Goal: Information Seeking & Learning: Learn about a topic

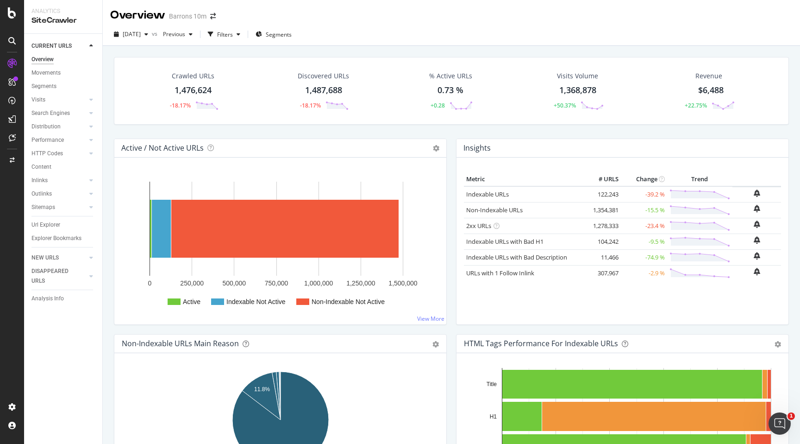
click at [189, 18] on div "Barrons 10m" at bounding box center [188, 16] width 38 height 9
click at [212, 17] on icon "arrow-right-arrow-left" at bounding box center [213, 16] width 6 height 6
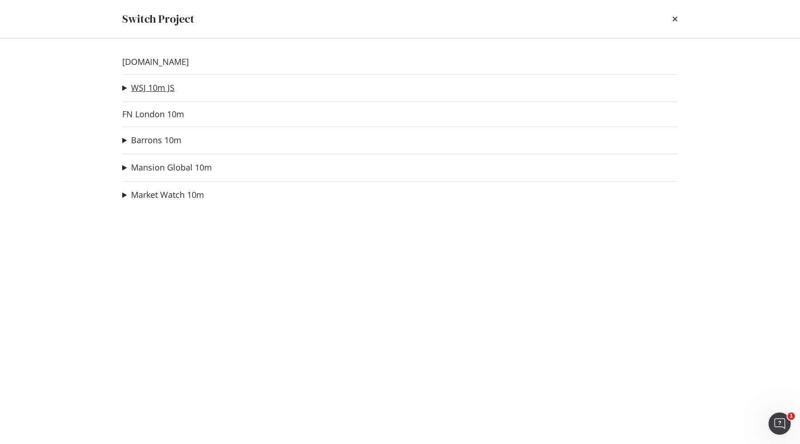
click at [151, 88] on link "WSJ 10m JS" at bounding box center [153, 88] width 44 height 10
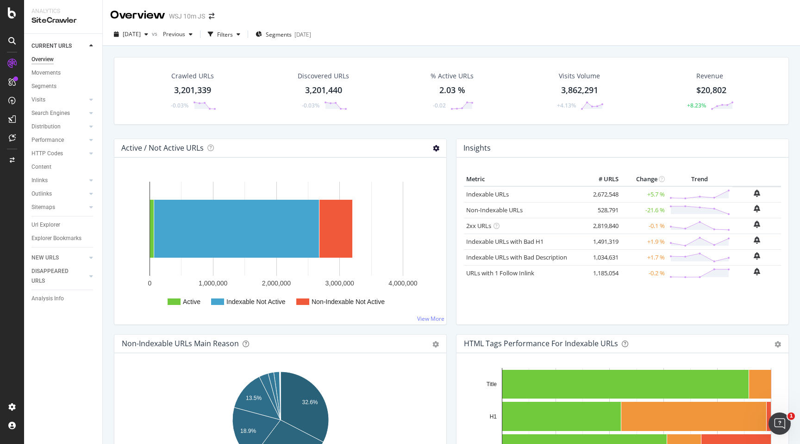
click at [437, 150] on icon at bounding box center [436, 148] width 6 height 6
click at [425, 157] on span "Chart (by Value)" at bounding box center [404, 163] width 83 height 13
click at [436, 149] on icon at bounding box center [436, 148] width 6 height 6
click at [427, 220] on span "Expand" at bounding box center [404, 215] width 83 height 13
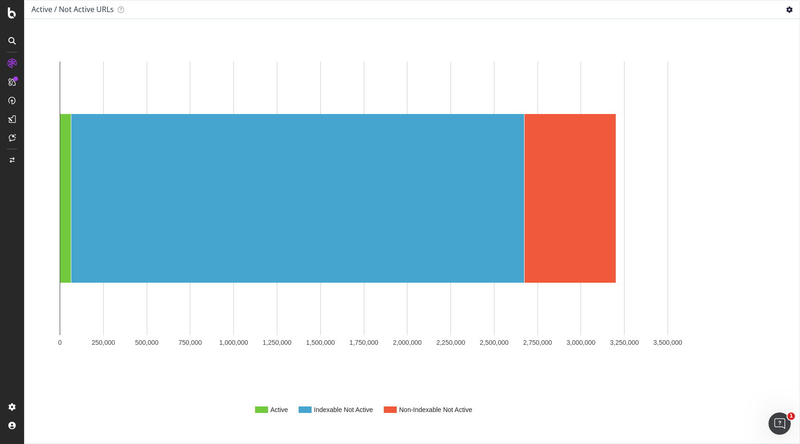
click at [791, 10] on icon at bounding box center [789, 9] width 6 height 6
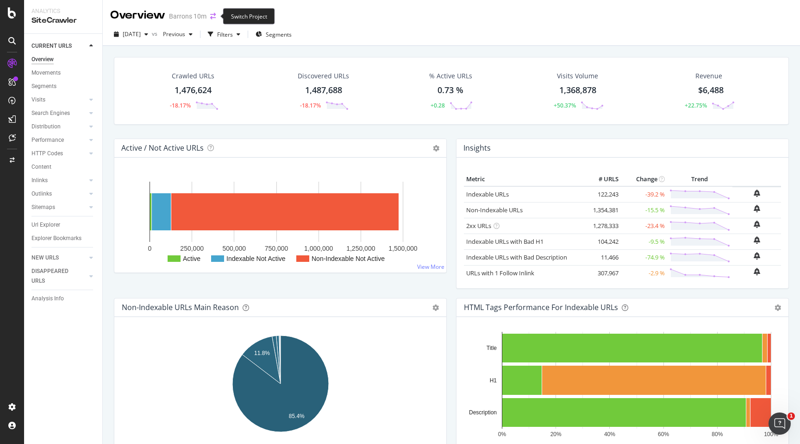
click at [210, 16] on icon "arrow-right-arrow-left" at bounding box center [213, 16] width 6 height 6
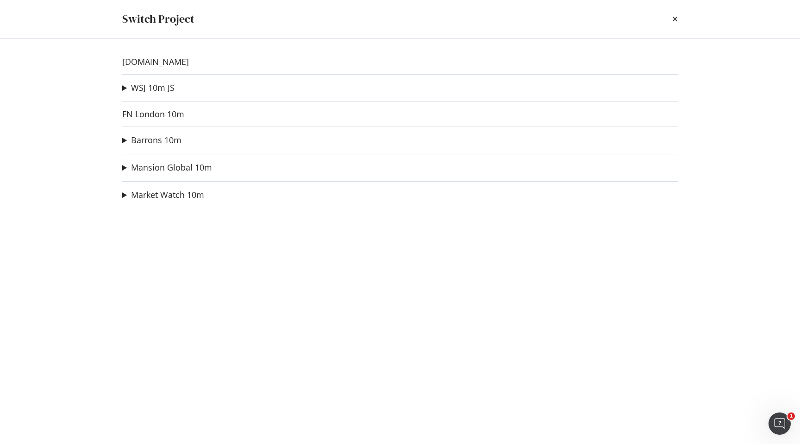
click at [123, 88] on summary "WSJ 10m JS" at bounding box center [148, 88] width 52 height 12
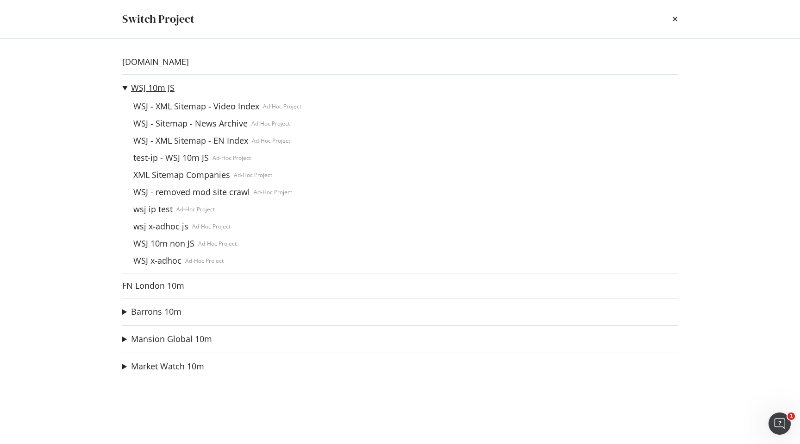
click at [151, 89] on link "WSJ 10m JS" at bounding box center [153, 88] width 44 height 10
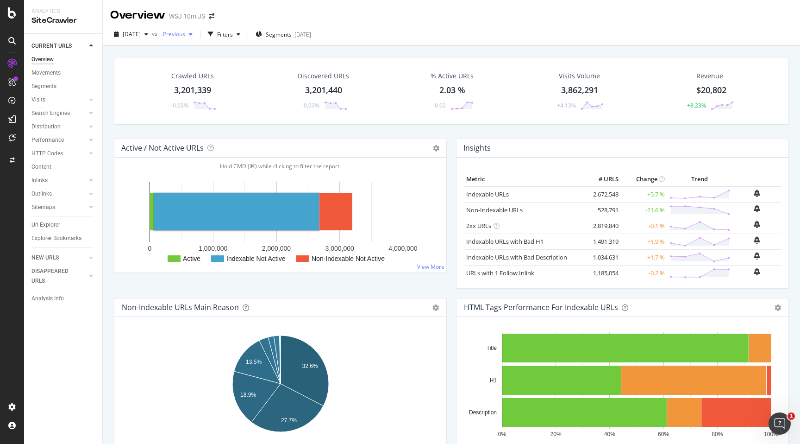
click at [184, 35] on span "Previous" at bounding box center [172, 34] width 26 height 8
click at [217, 113] on div "[DATE]" at bounding box center [212, 115] width 71 height 8
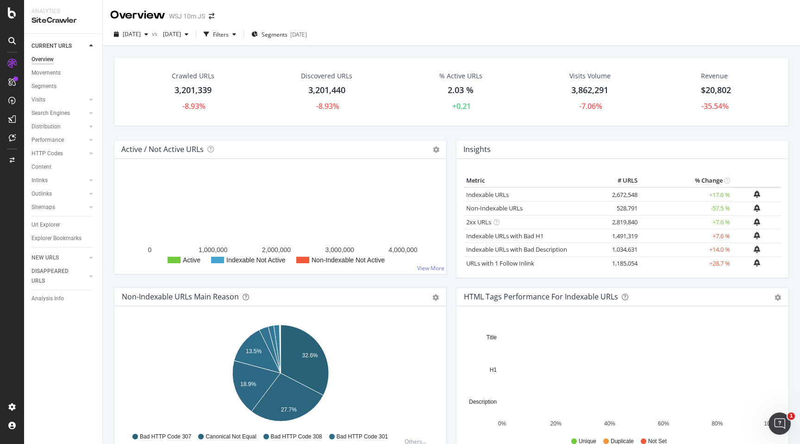
scroll to position [20, 0]
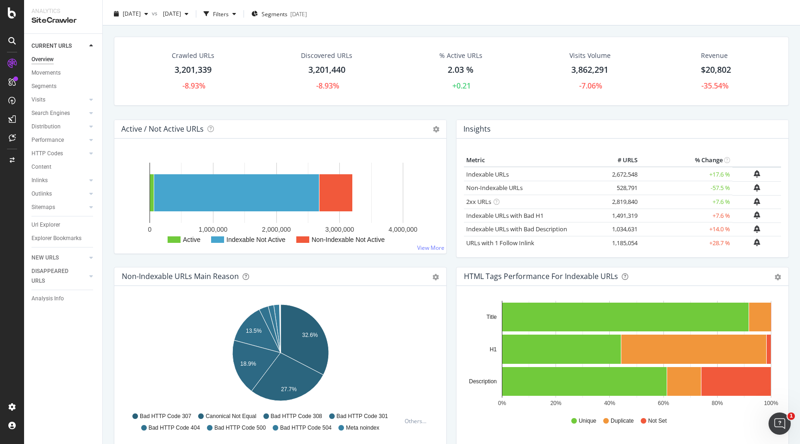
click at [560, 216] on div "Indexable URLs with Bad H1" at bounding box center [533, 215] width 134 height 9
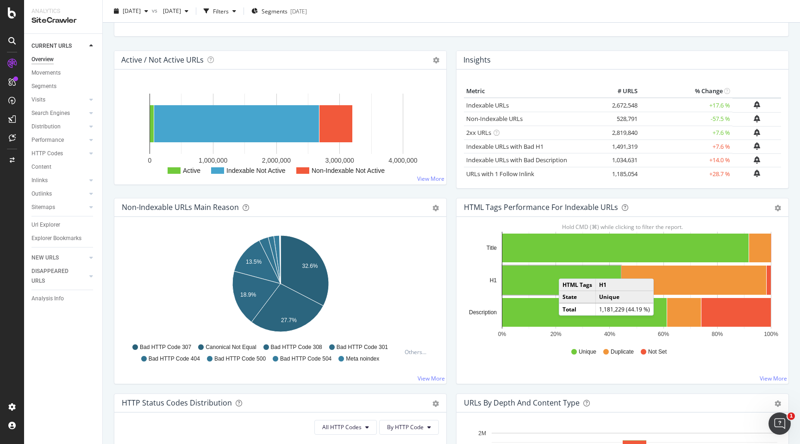
scroll to position [276, 0]
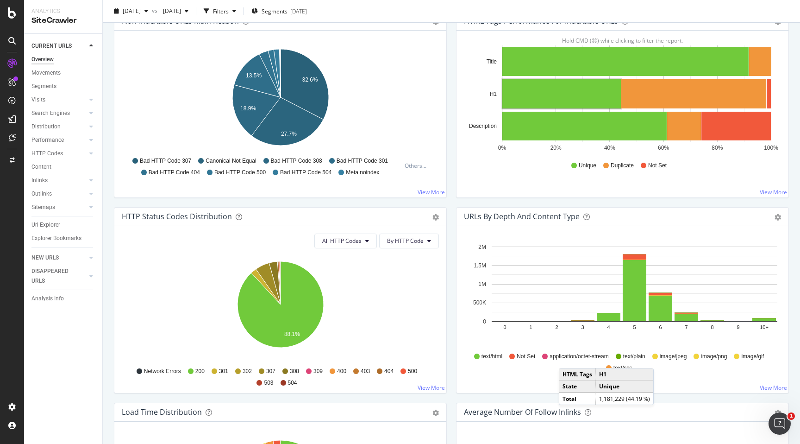
click at [571, 220] on div "URLs by Depth and Content Type" at bounding box center [522, 216] width 116 height 9
click at [779, 215] on icon "gear" at bounding box center [778, 217] width 6 height 6
click at [763, 270] on span "Table" at bounding box center [746, 269] width 84 height 13
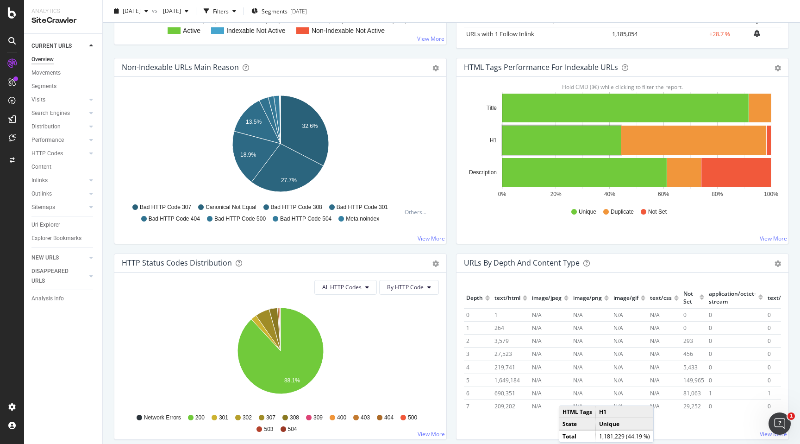
scroll to position [222, 0]
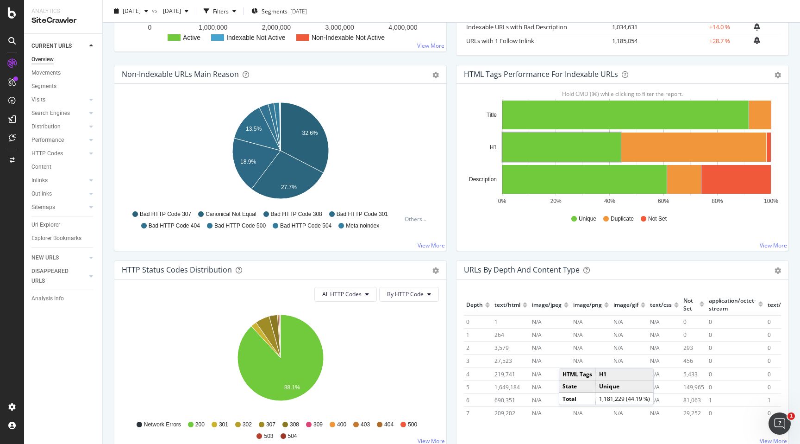
click at [774, 269] on div "Bar (by Value) Bar (by Percentage) Table Export as CSV Add to Custom Report" at bounding box center [773, 269] width 16 height 9
click at [776, 272] on icon "gear" at bounding box center [778, 270] width 6 height 6
click at [761, 286] on span "Bar (by Value)" at bounding box center [746, 288] width 84 height 13
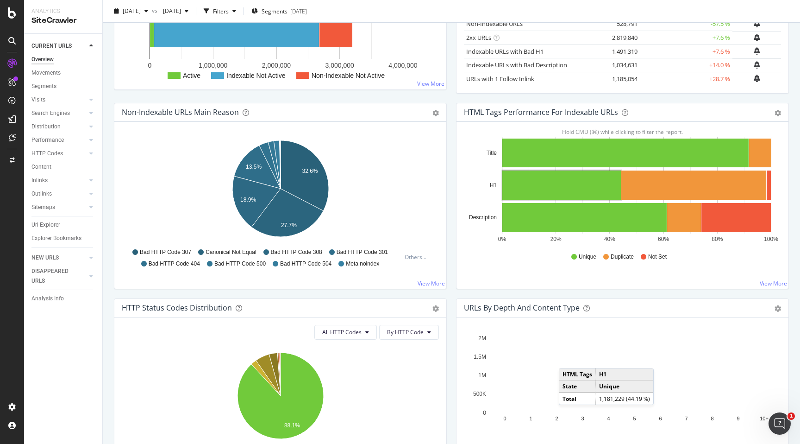
scroll to position [248, 0]
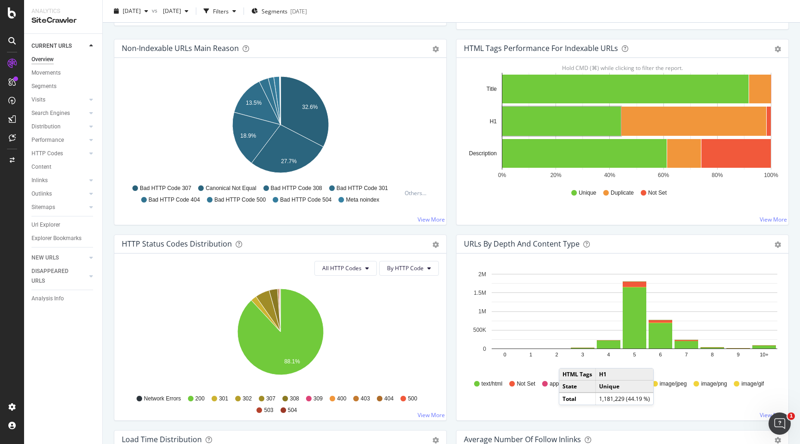
click at [514, 242] on div "URLs by Depth and Content Type" at bounding box center [522, 243] width 116 height 9
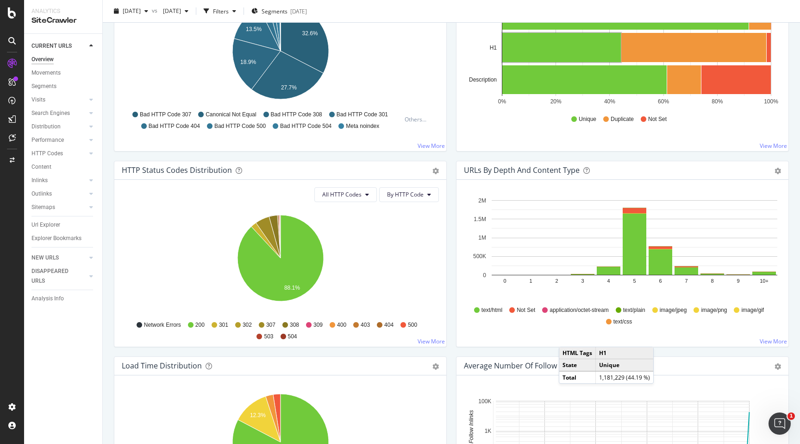
scroll to position [329, 0]
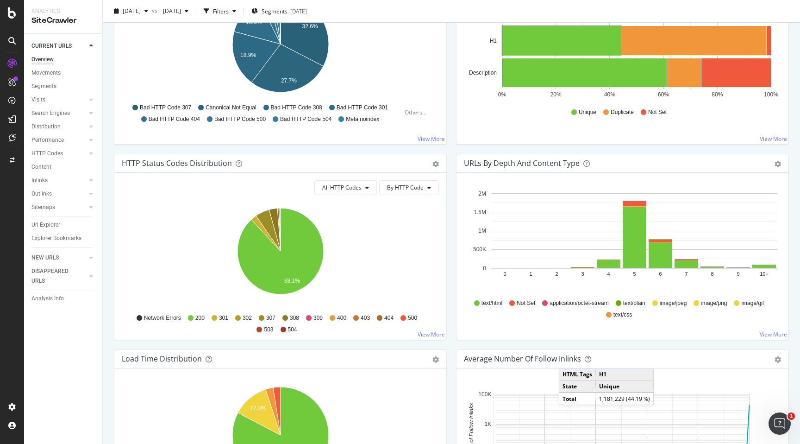
click at [709, 315] on div "text/html Not Set application/octet-stream text/plain image/jpeg image/png imag…" at bounding box center [623, 307] width 308 height 21
click at [765, 334] on link "View More" at bounding box center [773, 334] width 27 height 8
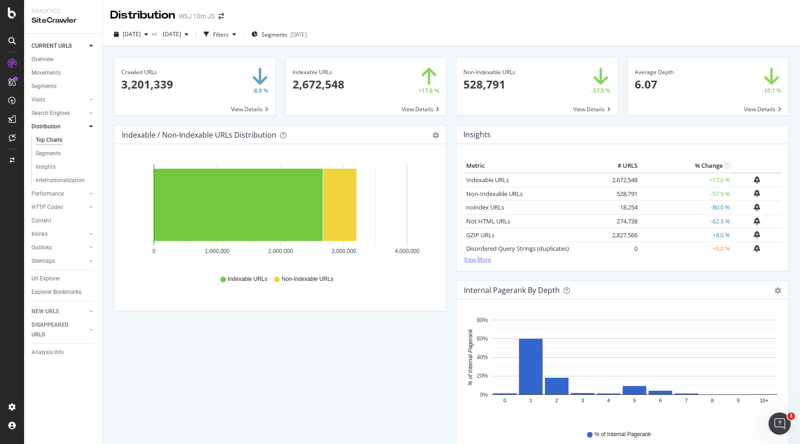
click at [486, 259] on link "View More" at bounding box center [622, 259] width 317 height 8
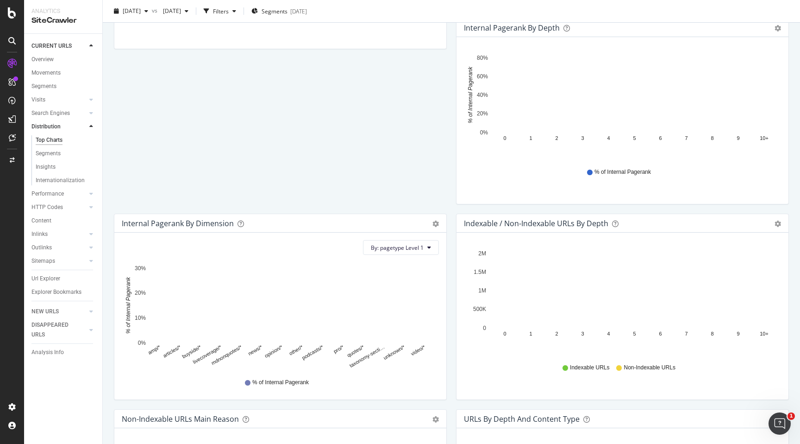
scroll to position [282, 0]
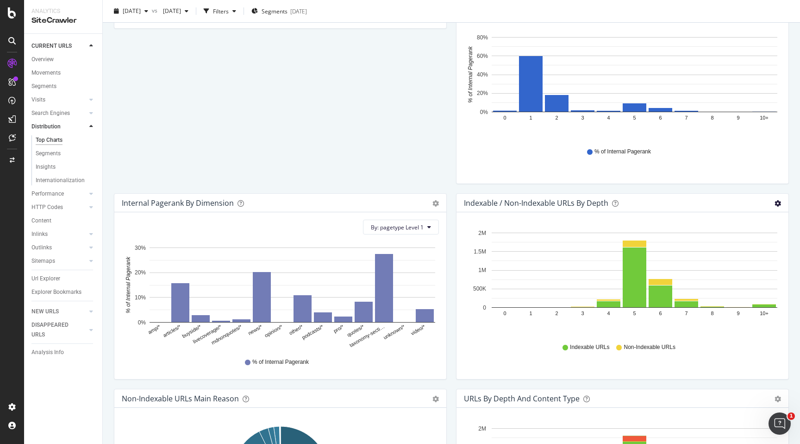
click at [778, 204] on icon "gear" at bounding box center [778, 203] width 6 height 6
click at [757, 270] on span "Export as CSV" at bounding box center [746, 273] width 84 height 13
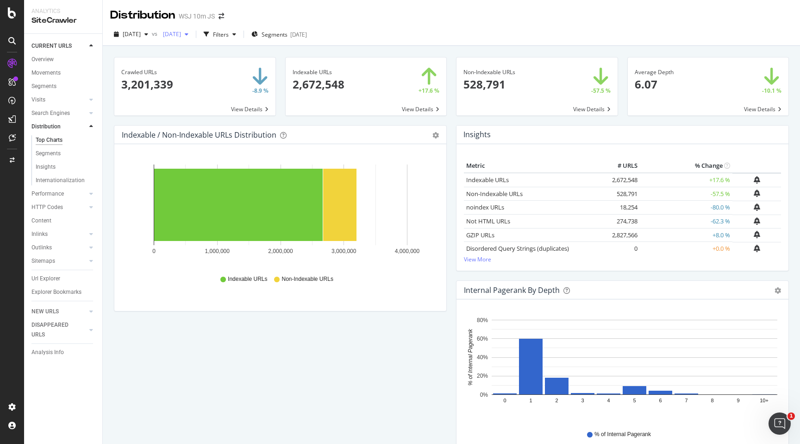
click at [192, 38] on div "[DATE]" at bounding box center [175, 34] width 33 height 14
click at [152, 33] on div "button" at bounding box center [146, 34] width 11 height 6
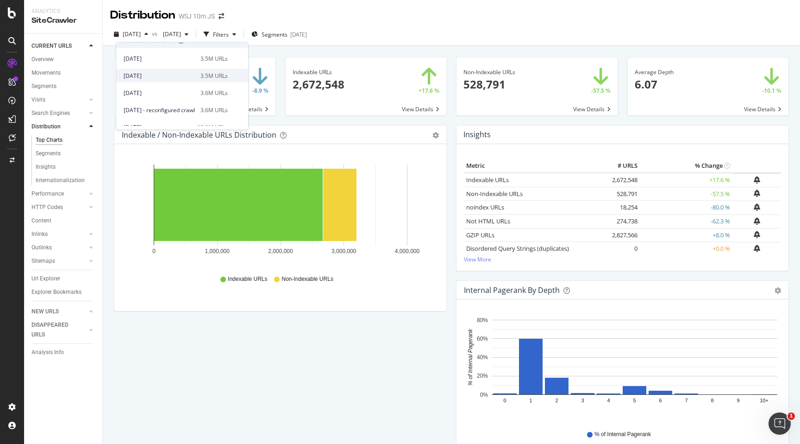
click at [164, 79] on div "[DATE]" at bounding box center [159, 75] width 71 height 8
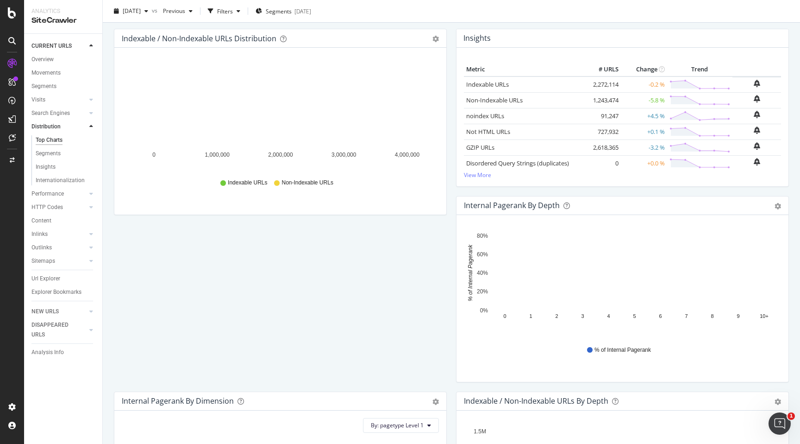
scroll to position [264, 0]
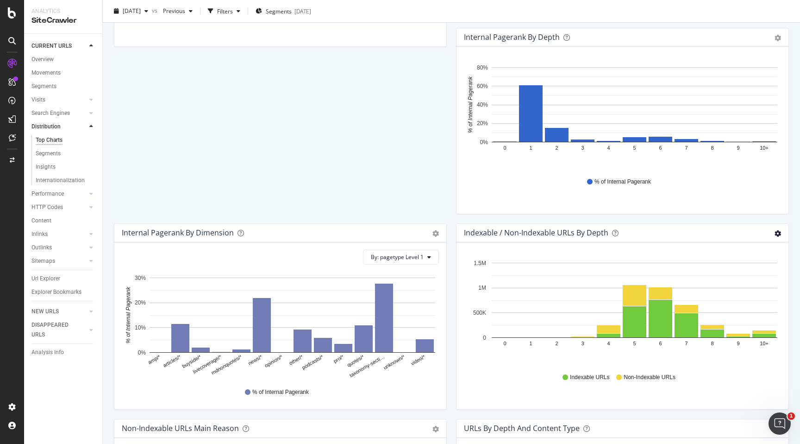
click at [779, 232] on icon "gear" at bounding box center [778, 233] width 6 height 6
click at [749, 299] on span "Export as CSV" at bounding box center [746, 303] width 84 height 13
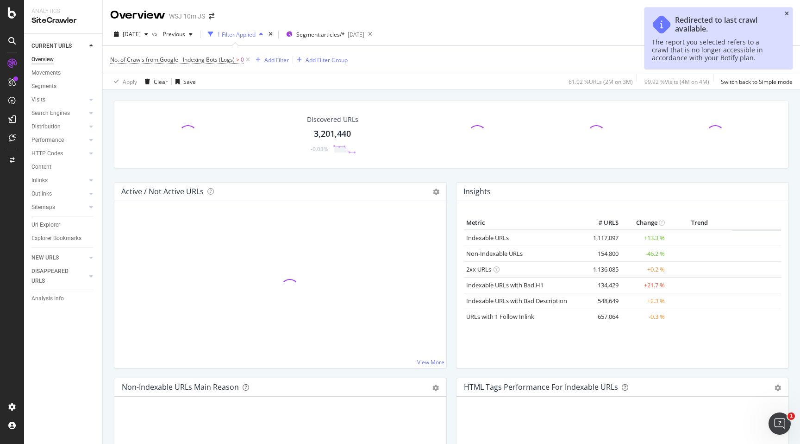
click at [785, 14] on icon "close toast" at bounding box center [787, 14] width 4 height 6
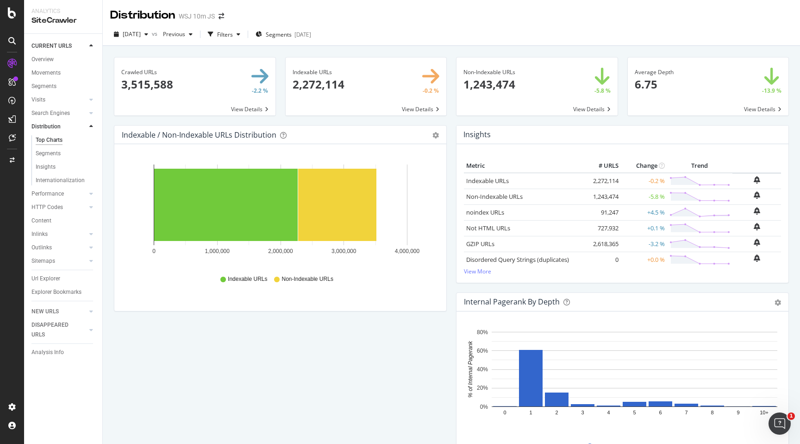
click at [603, 107] on span at bounding box center [537, 86] width 161 height 58
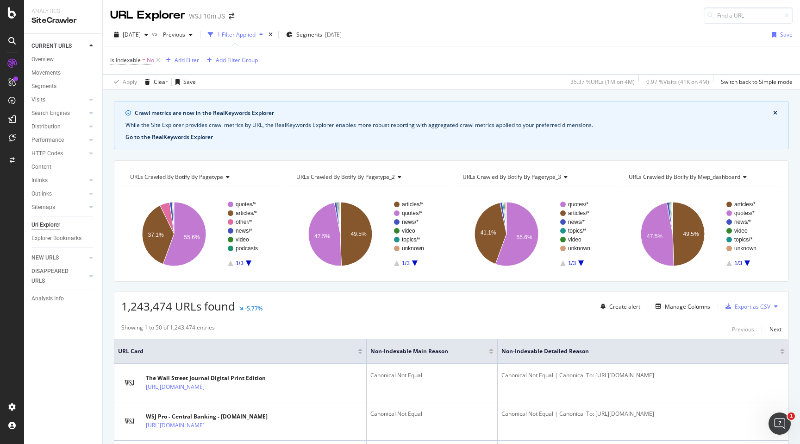
click at [197, 136] on button "Go to the RealKeywords Explorer" at bounding box center [169, 137] width 88 height 8
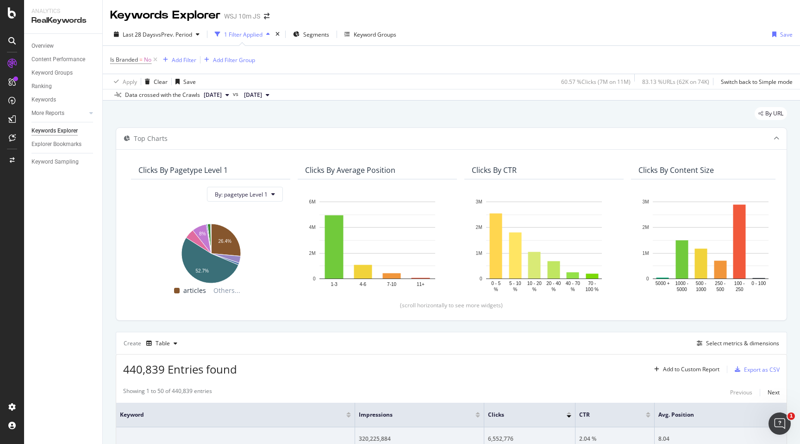
click at [220, 97] on span "[DATE]" at bounding box center [213, 95] width 18 height 8
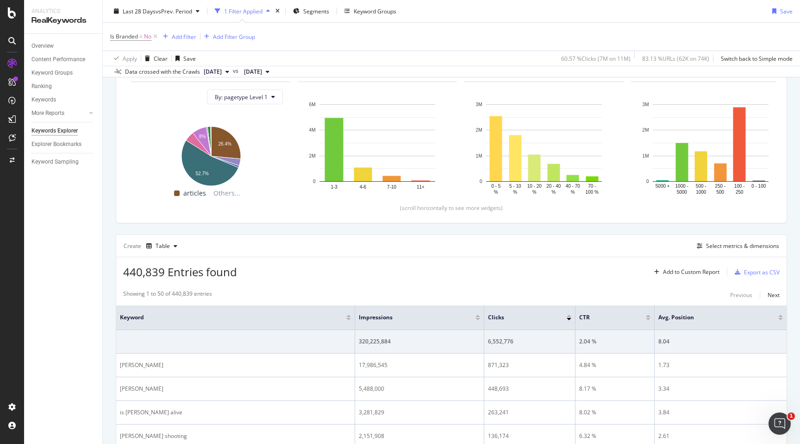
scroll to position [192, 0]
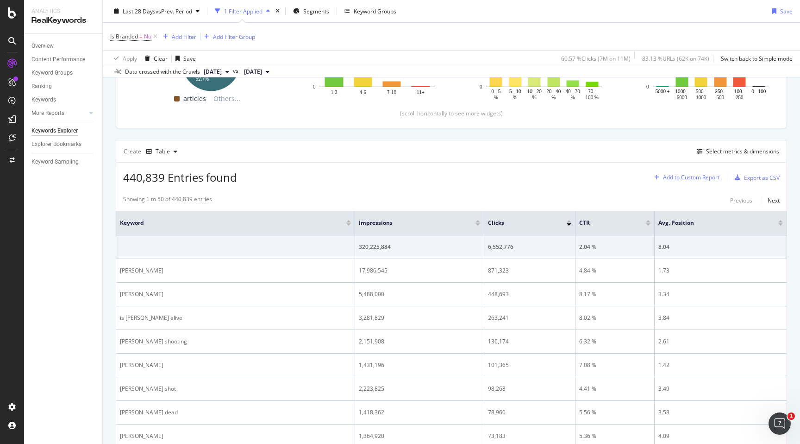
click at [688, 180] on div "Add to Custom Report" at bounding box center [691, 178] width 56 height 6
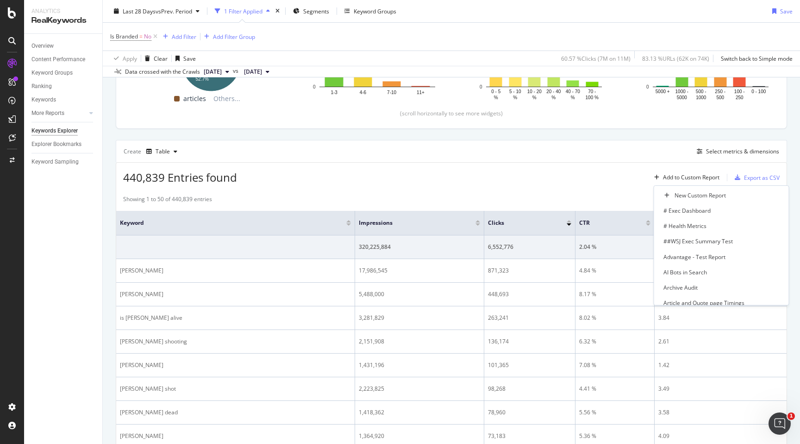
click at [599, 179] on div "440,839 Entries found Add to Custom Report Export as CSV" at bounding box center [451, 174] width 671 height 23
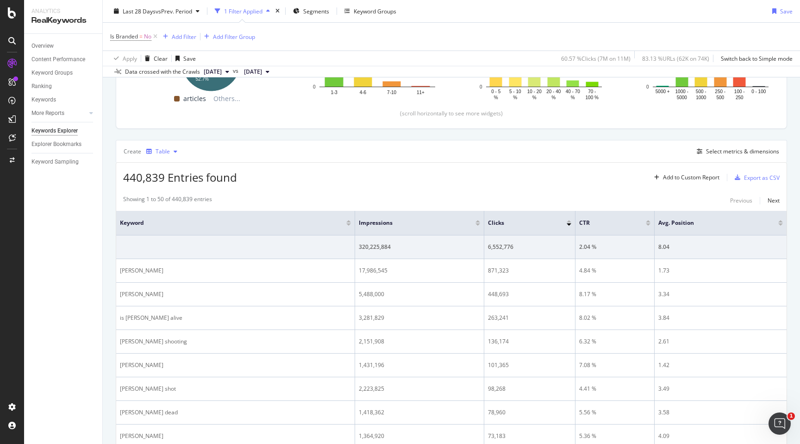
click at [174, 153] on icon "button" at bounding box center [176, 152] width 4 height 6
click at [466, 185] on div "440,839 Entries found Add to Custom Report Export as CSV" at bounding box center [451, 174] width 671 height 23
click at [757, 151] on div "Select metrics & dimensions" at bounding box center [742, 151] width 73 height 8
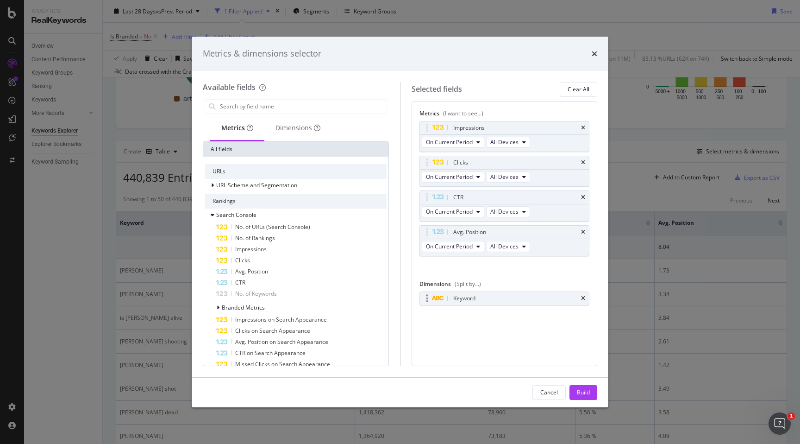
click at [527, 298] on div "Keyword" at bounding box center [516, 298] width 128 height 9
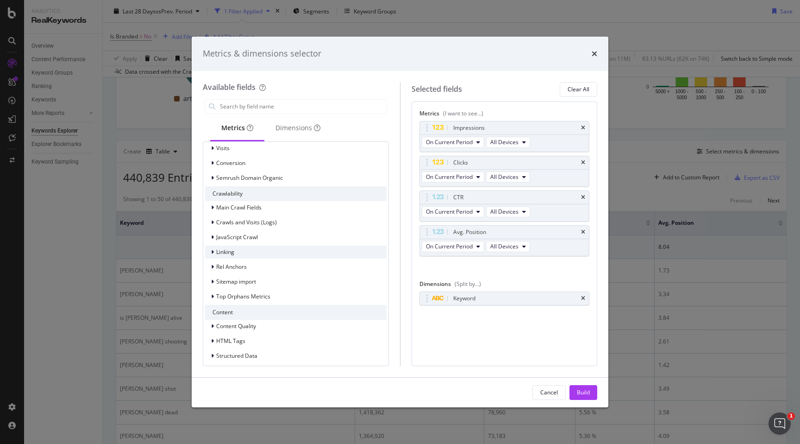
scroll to position [470, 0]
click at [211, 256] on icon "modal" at bounding box center [212, 255] width 3 height 6
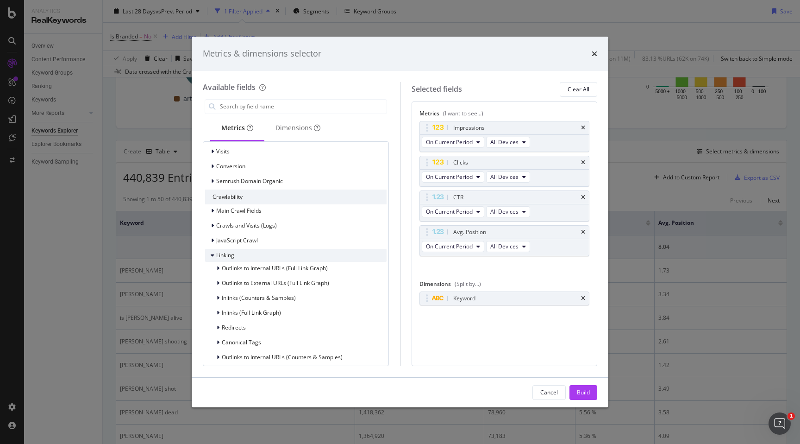
click at [211, 256] on icon "modal" at bounding box center [213, 255] width 4 height 6
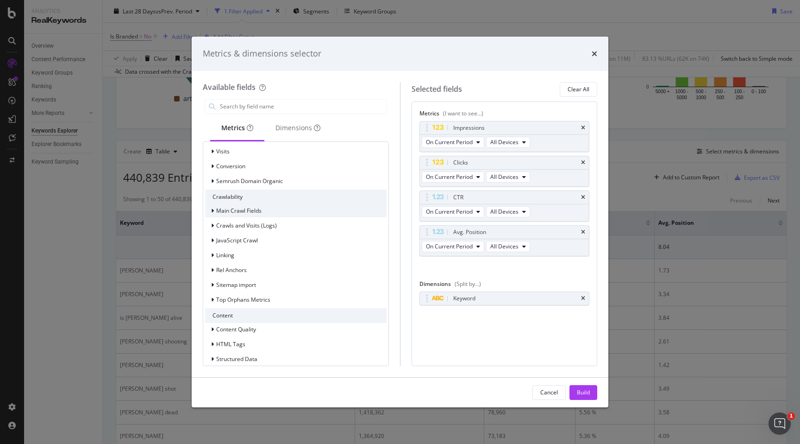
click at [214, 211] on div "modal" at bounding box center [214, 210] width 6 height 9
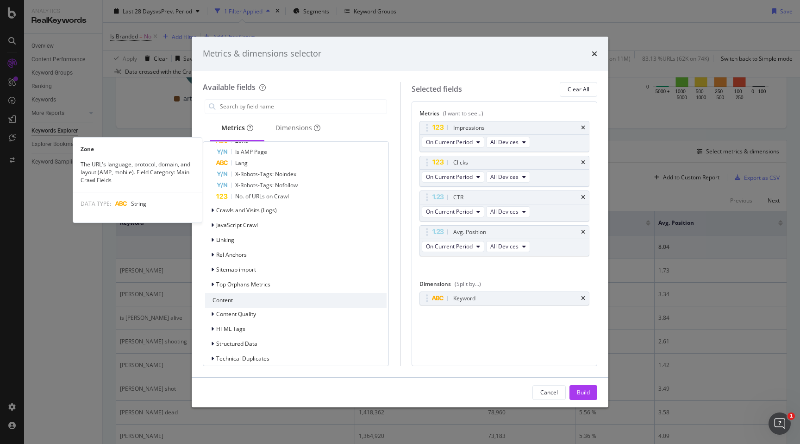
scroll to position [748, 0]
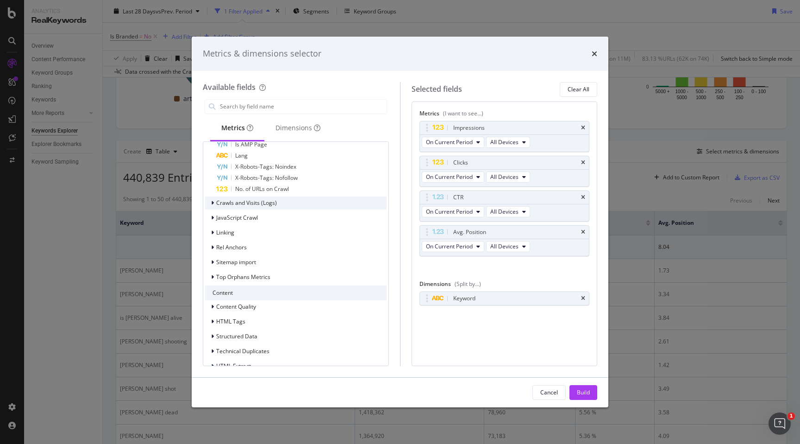
click at [212, 203] on icon "modal" at bounding box center [212, 203] width 3 height 6
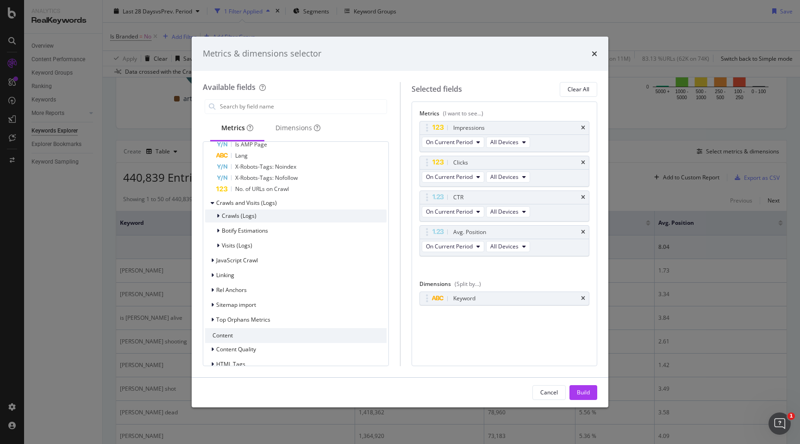
click at [220, 212] on div "modal" at bounding box center [219, 215] width 6 height 9
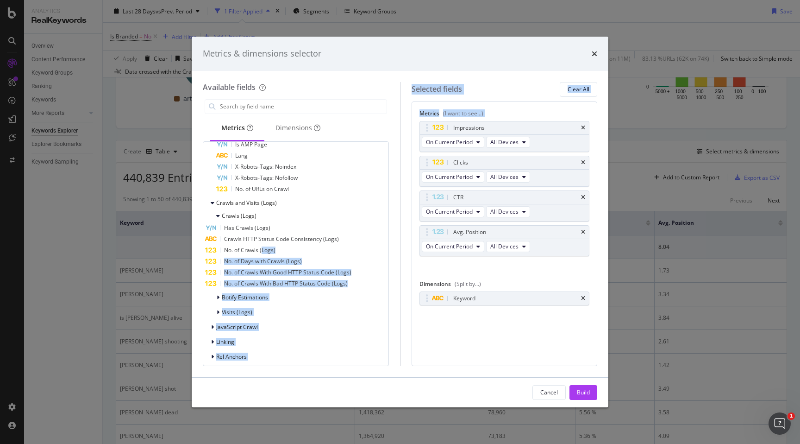
drag, startPoint x: 277, startPoint y: 248, endPoint x: 507, endPoint y: 271, distance: 230.4
click at [508, 272] on div "Available fields Metrics Dimensions All fields URLs URL Scheme and Segmentation…" at bounding box center [400, 224] width 395 height 284
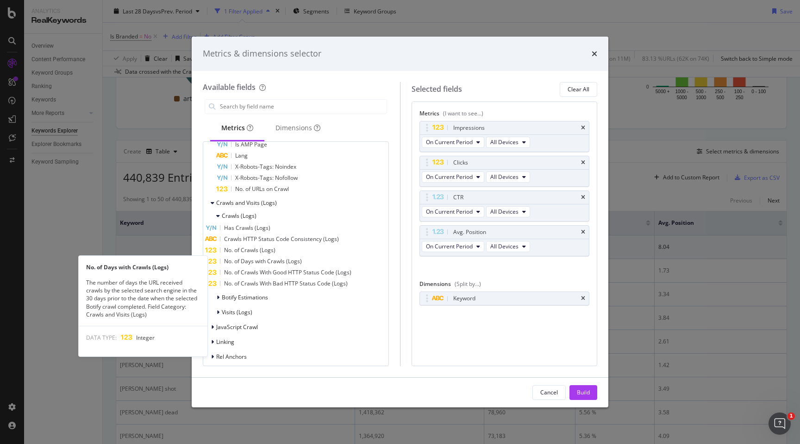
click at [248, 262] on span "No. of Days with Crawls (Logs)" at bounding box center [263, 261] width 78 height 8
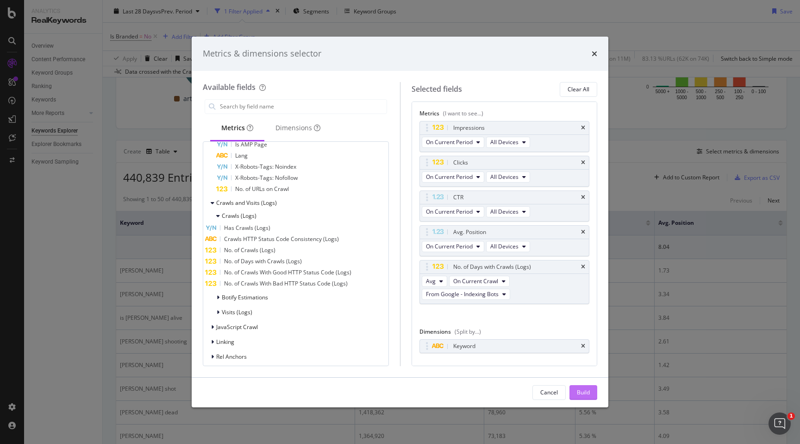
click at [591, 390] on button "Build" at bounding box center [584, 392] width 28 height 15
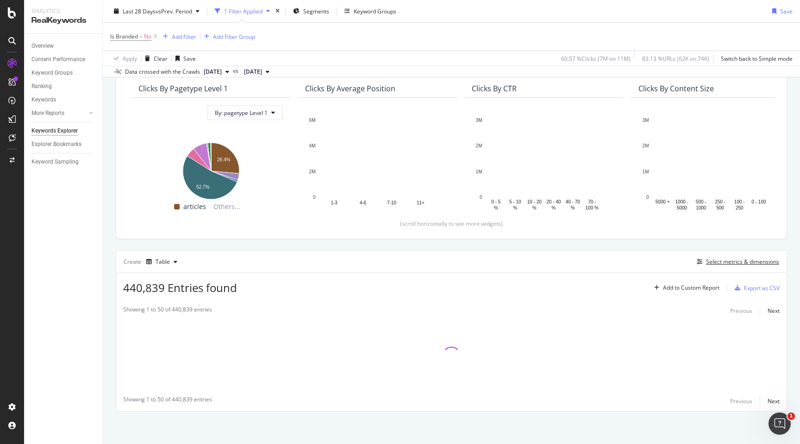
scroll to position [82, 0]
